Goal: Communication & Community: Answer question/provide support

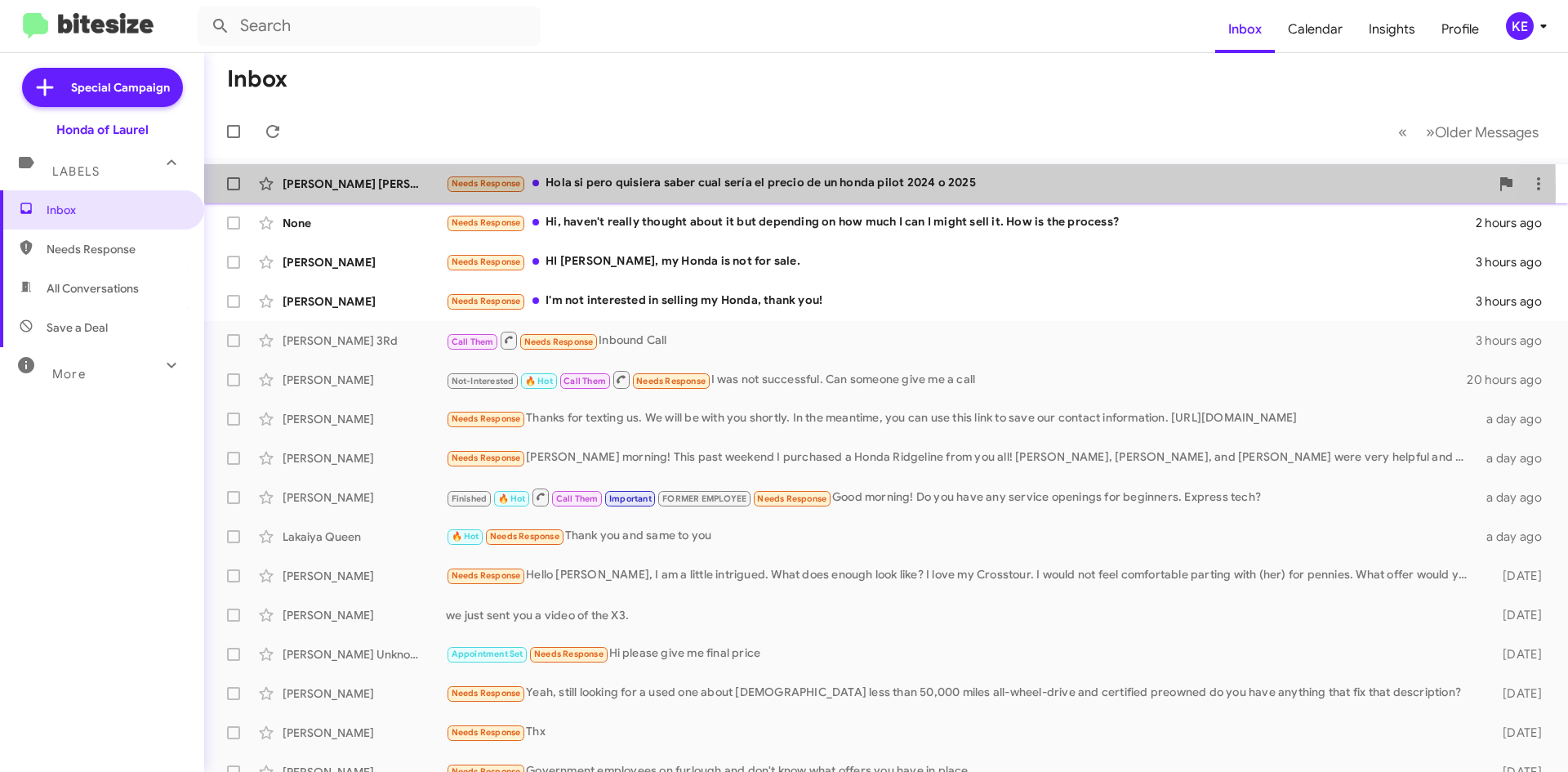
click at [395, 190] on div "[PERSON_NAME] [PERSON_NAME]" at bounding box center [364, 183] width 163 height 16
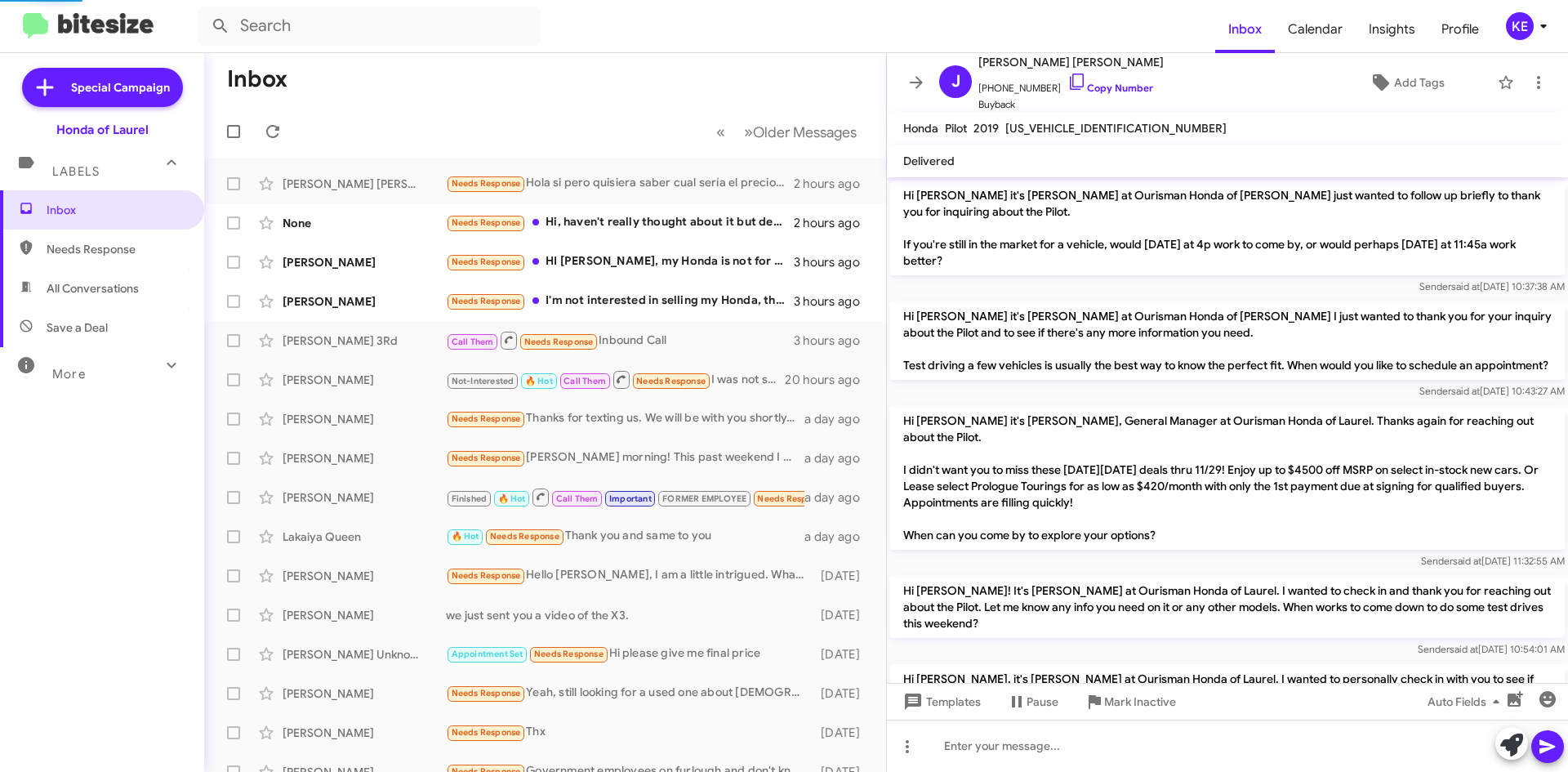
scroll to position [1535, 0]
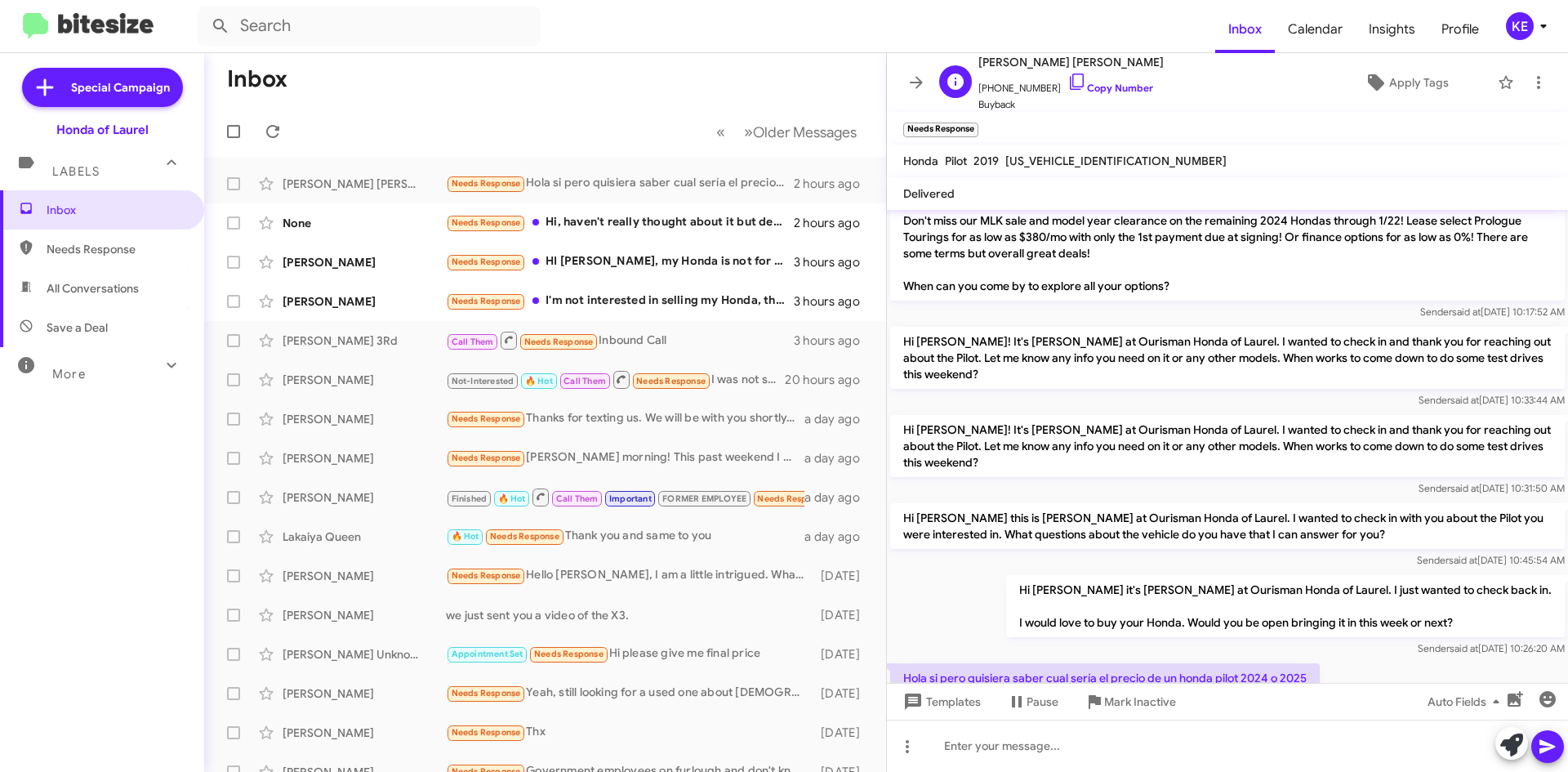
drag, startPoint x: 1054, startPoint y: 86, endPoint x: 1050, endPoint y: 105, distance: 19.4
click at [1068, 86] on icon at bounding box center [1077, 81] width 20 height 20
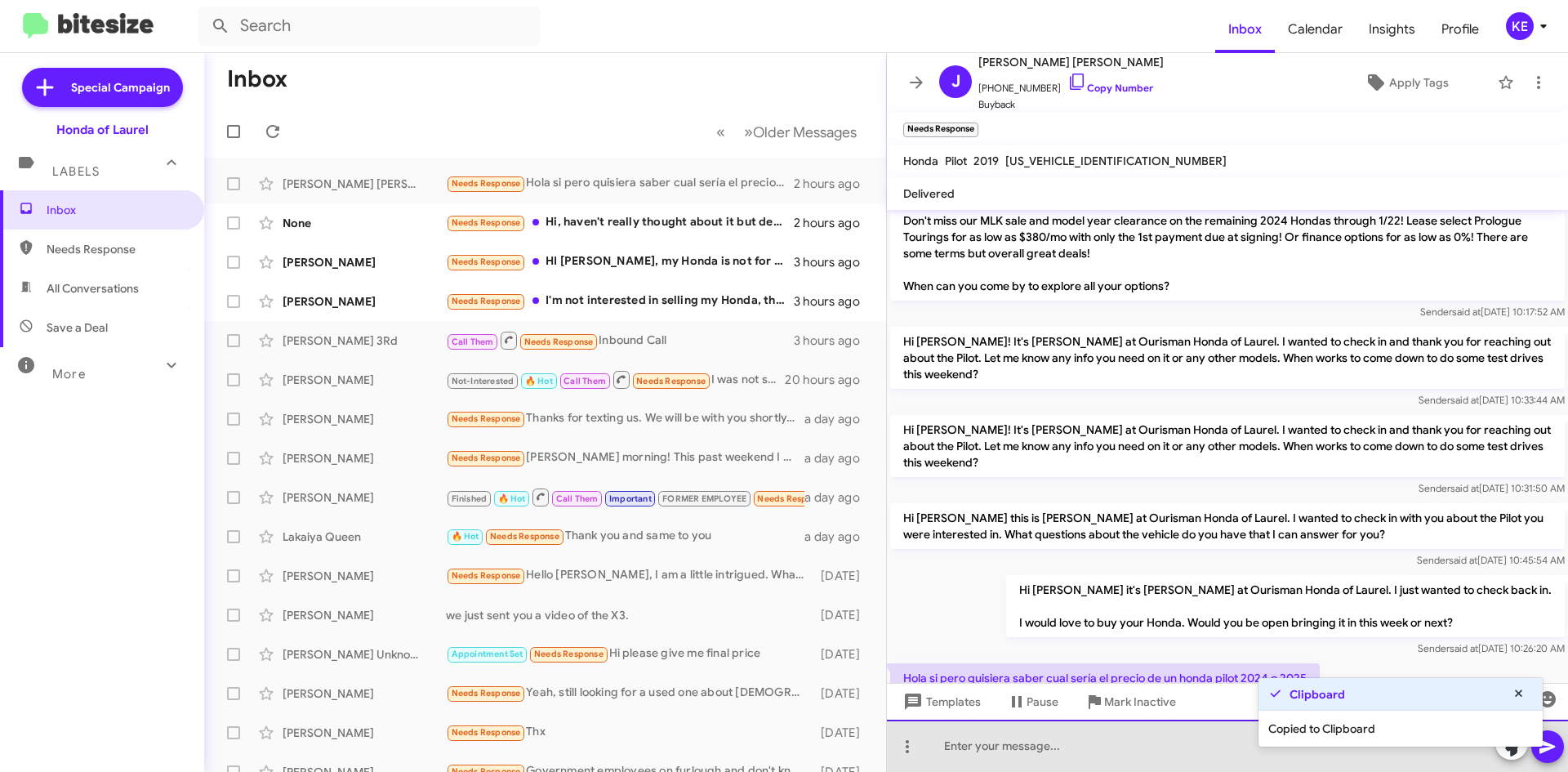
click at [1124, 752] on div at bounding box center [1228, 745] width 681 height 52
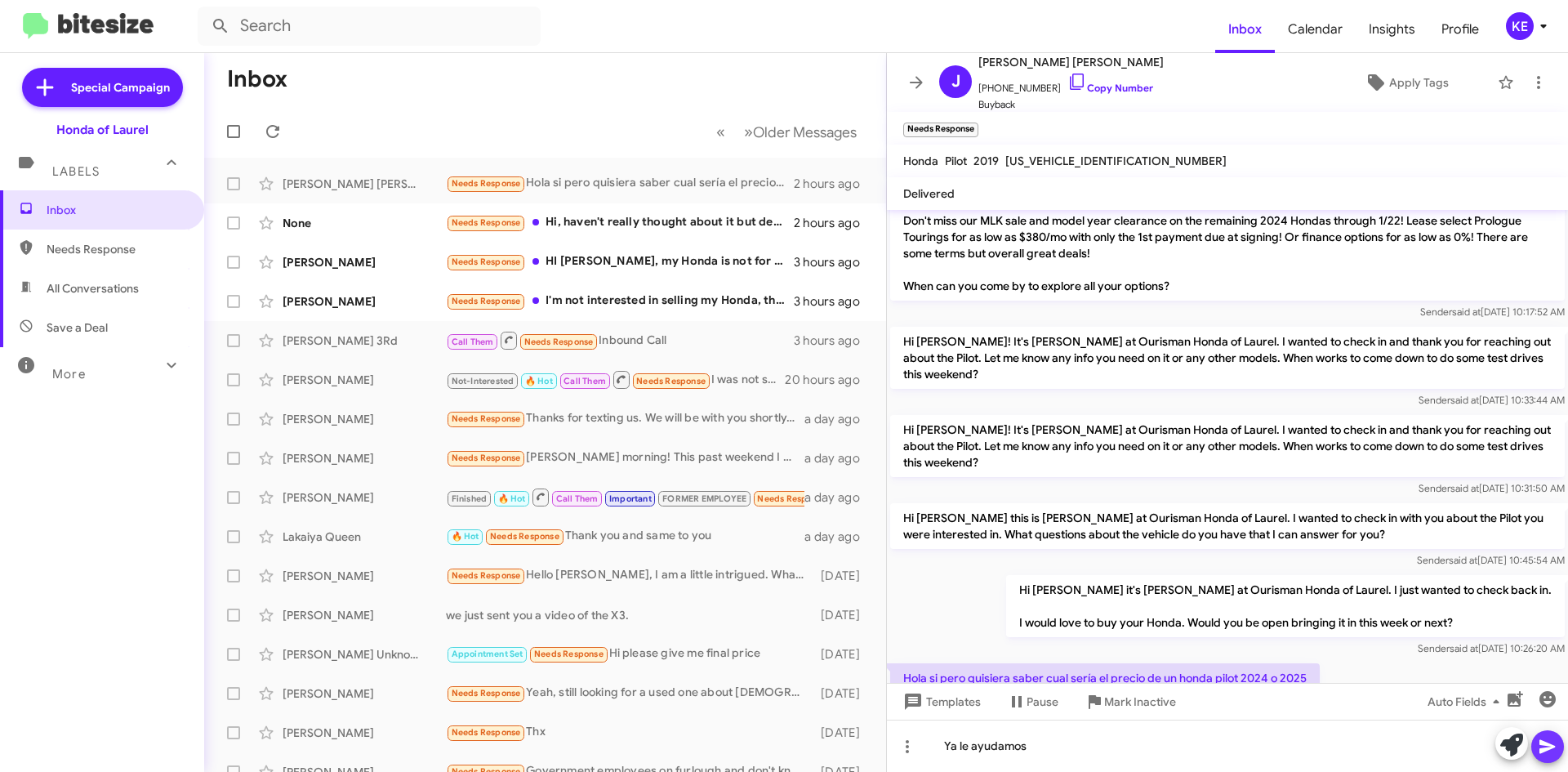
click at [1542, 747] on icon at bounding box center [1547, 746] width 20 height 20
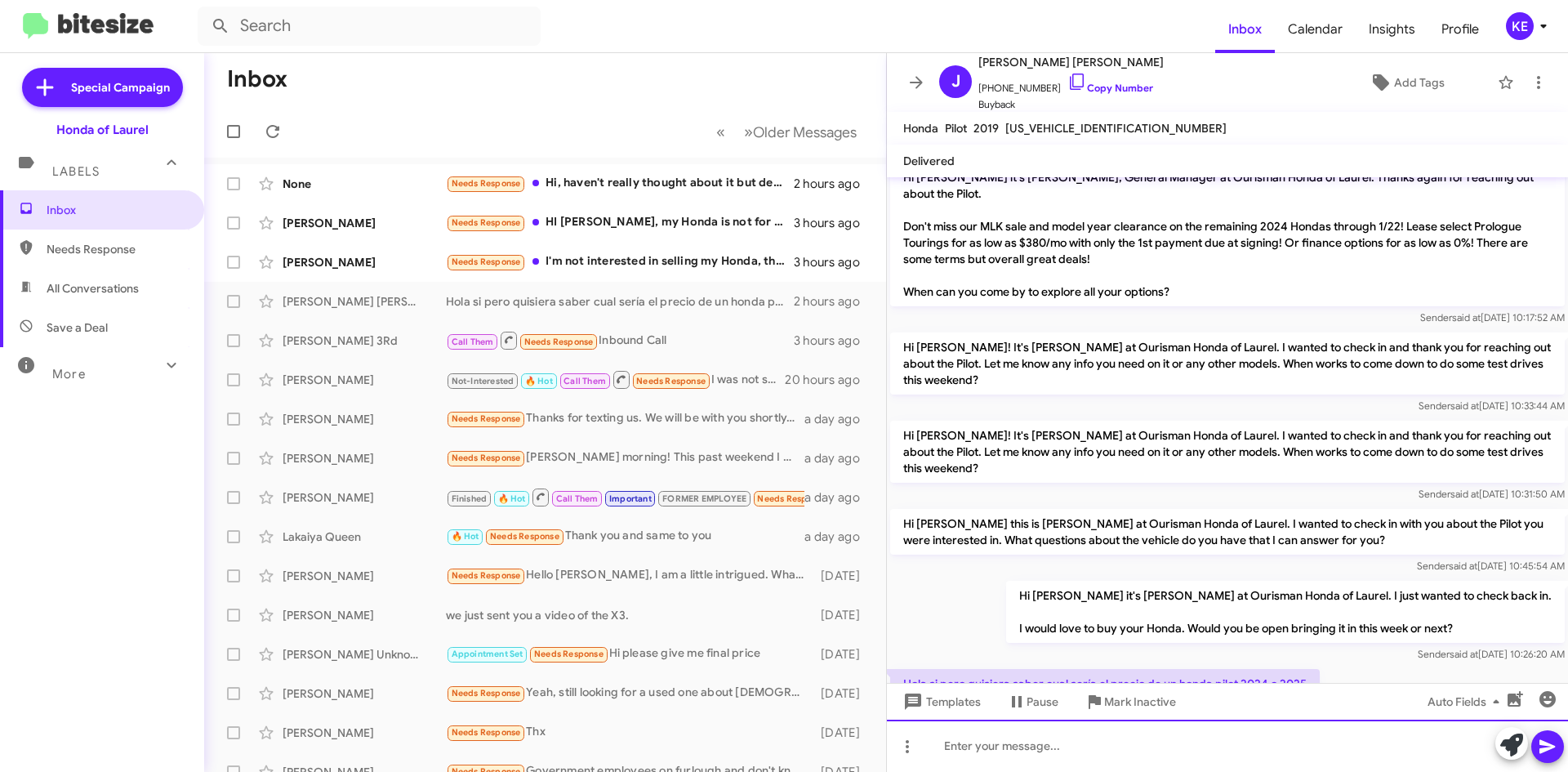
scroll to position [3038, 0]
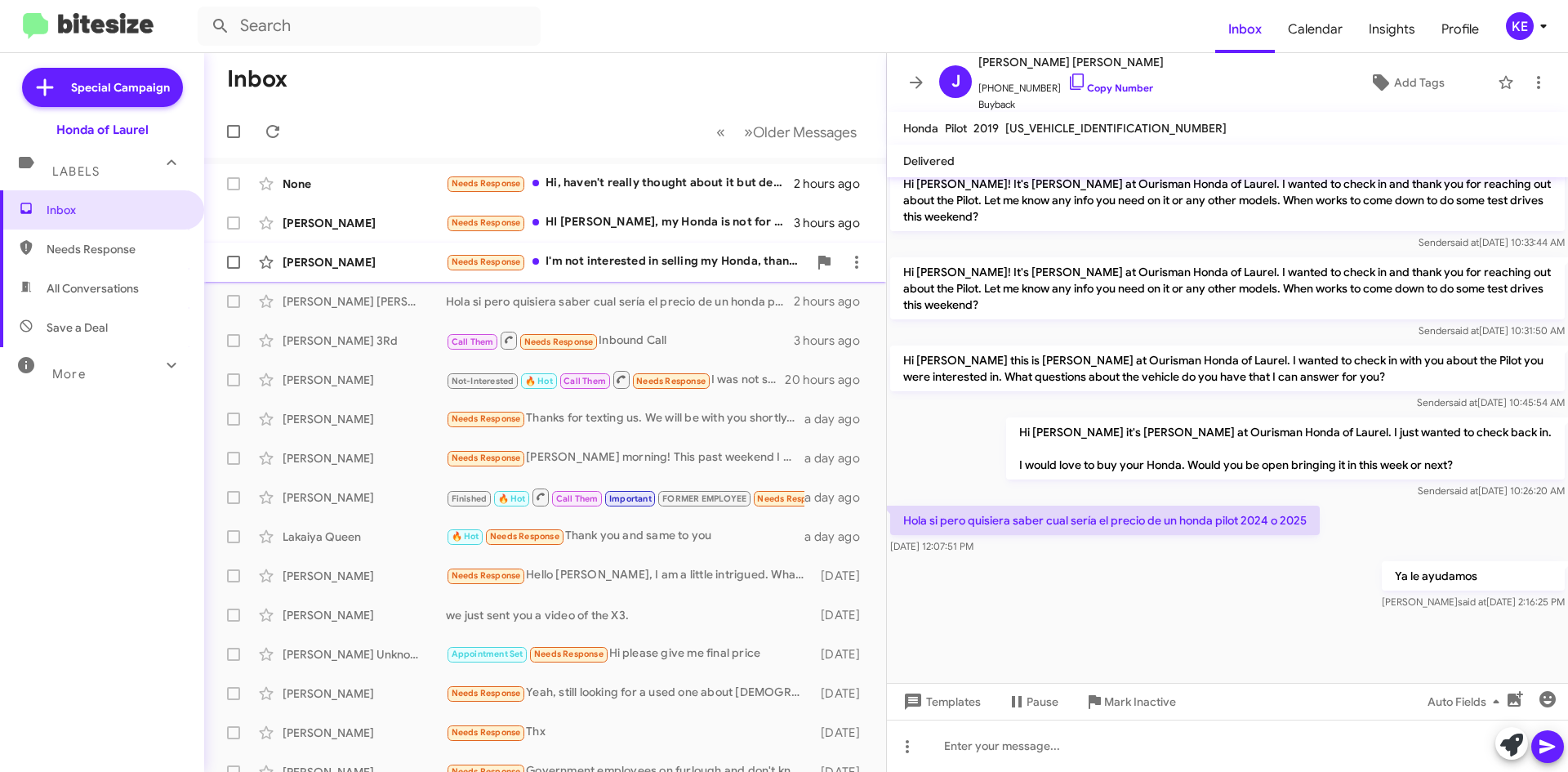
click at [367, 263] on div "[PERSON_NAME]" at bounding box center [364, 262] width 163 height 16
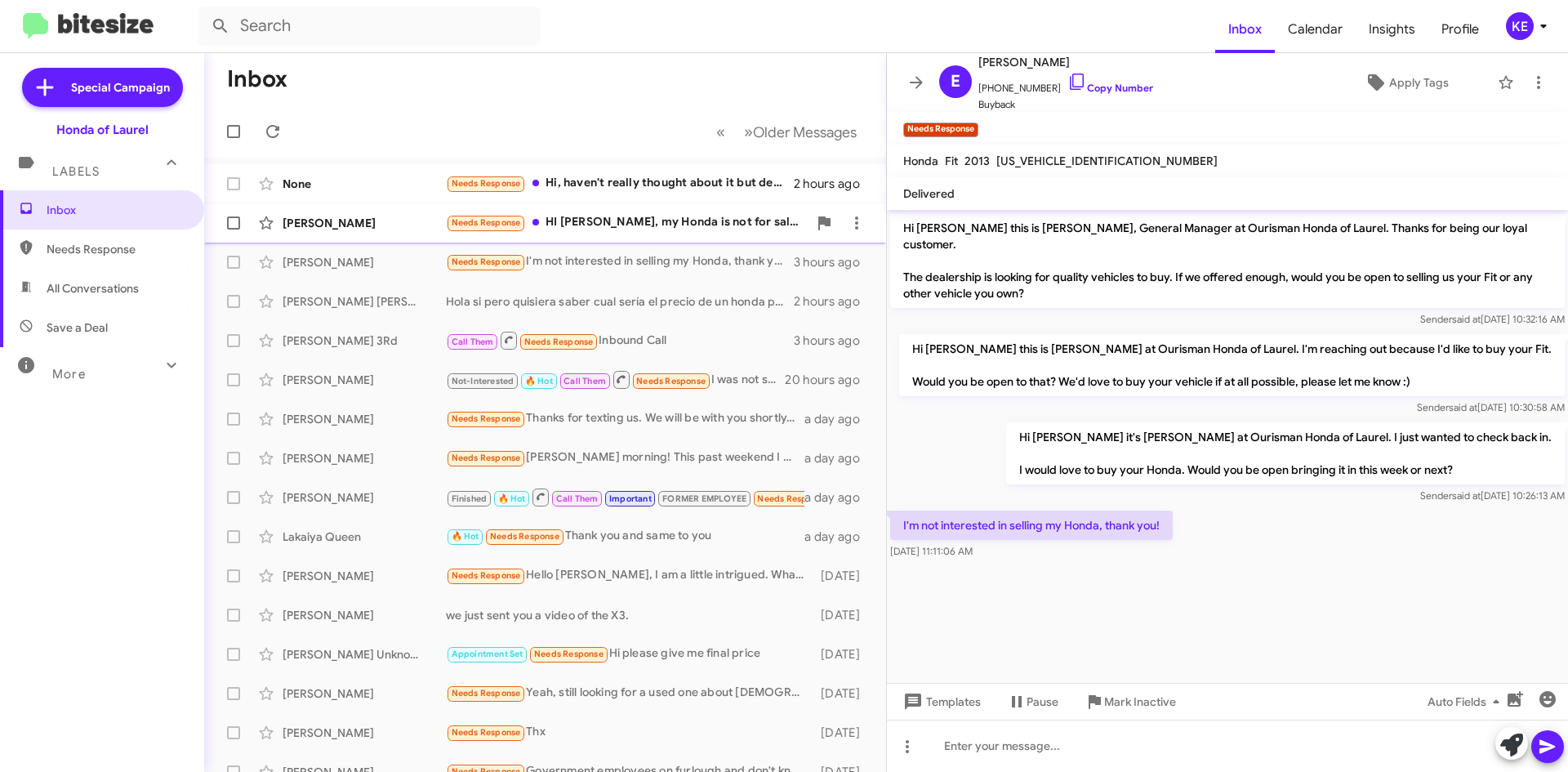
click at [327, 232] on div "[PERSON_NAME] Needs Response HI [PERSON_NAME], my Honda is not for sale. 3 hour…" at bounding box center [545, 223] width 656 height 33
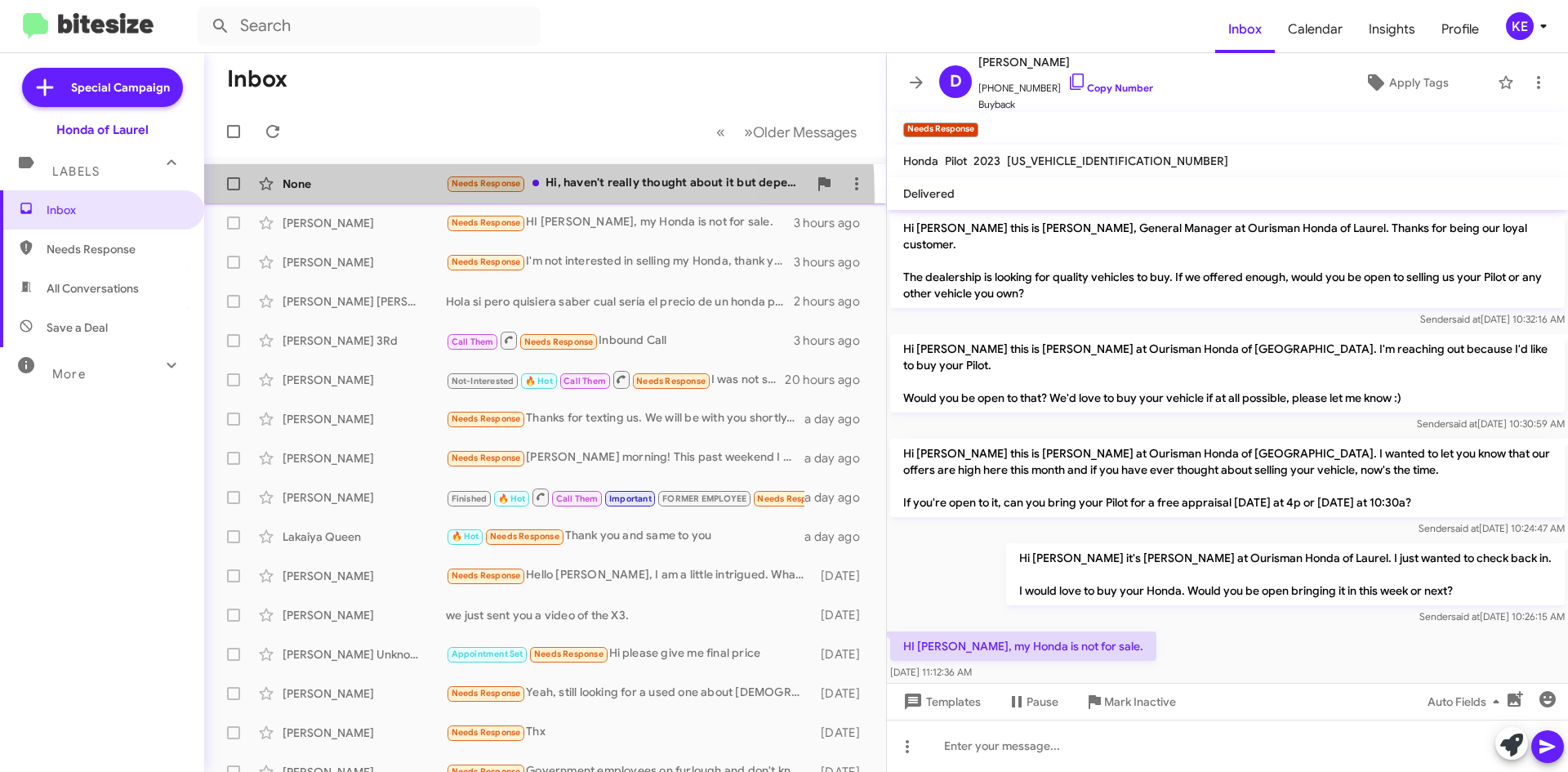
click at [401, 197] on div "None Needs Response Hi, haven't really thought about it but depending on how mu…" at bounding box center [545, 184] width 656 height 33
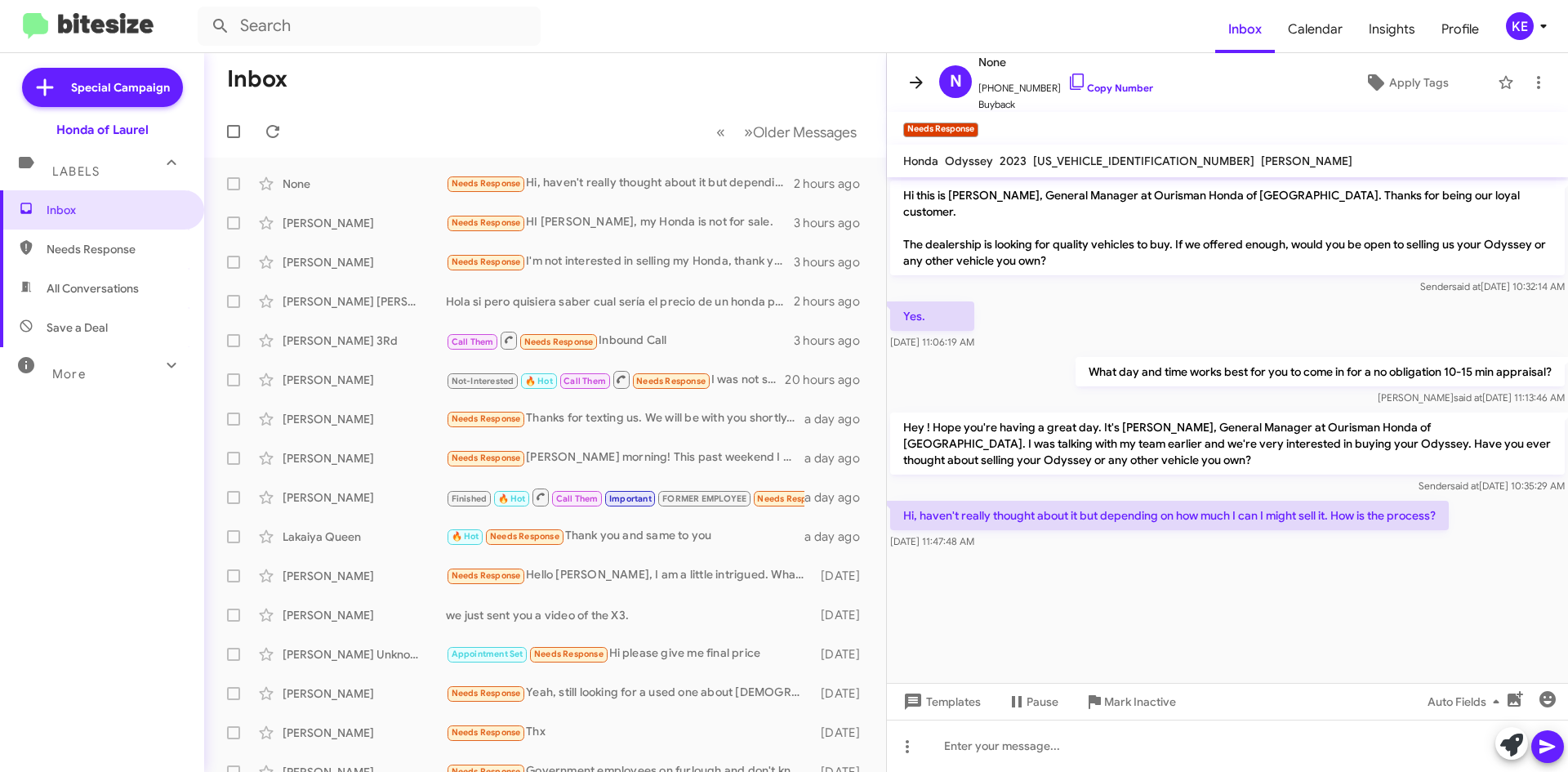
click at [914, 86] on icon at bounding box center [916, 82] width 20 height 20
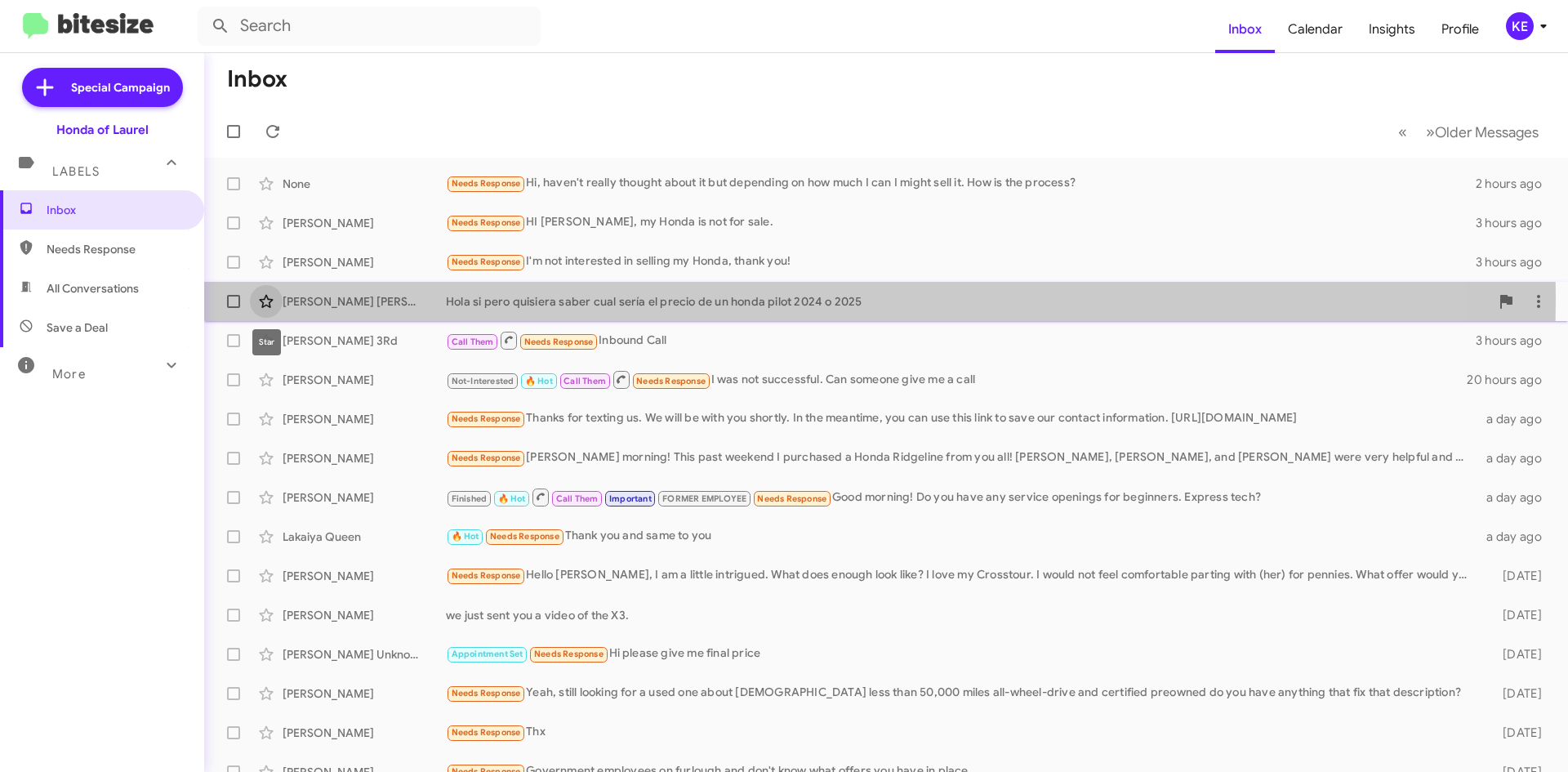
click at [265, 299] on icon at bounding box center [266, 301] width 20 height 20
